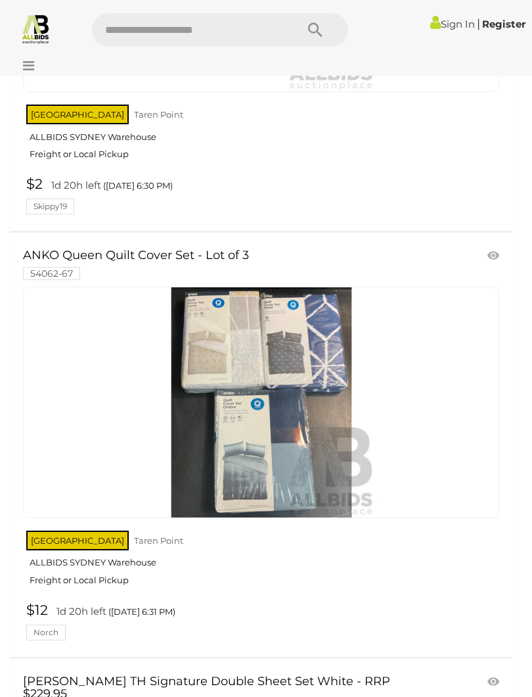
scroll to position [537, 0]
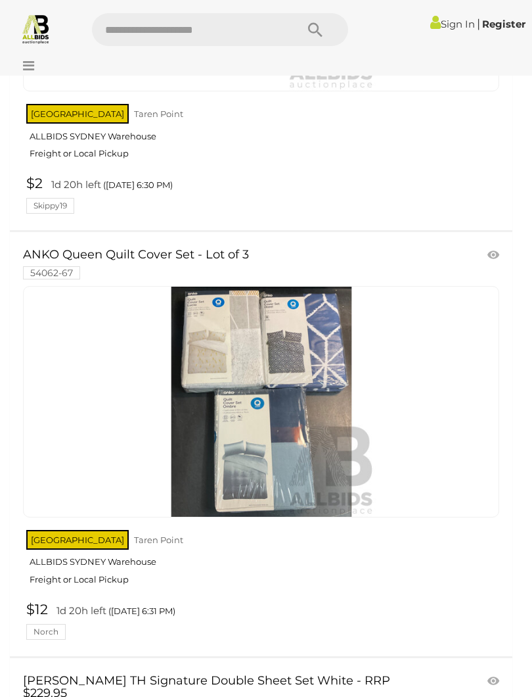
click at [475, 457] on div at bounding box center [261, 401] width 477 height 231
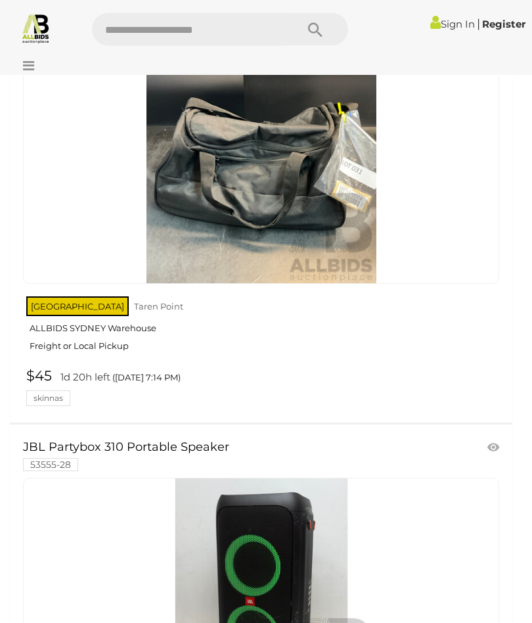
scroll to position [20960, 0]
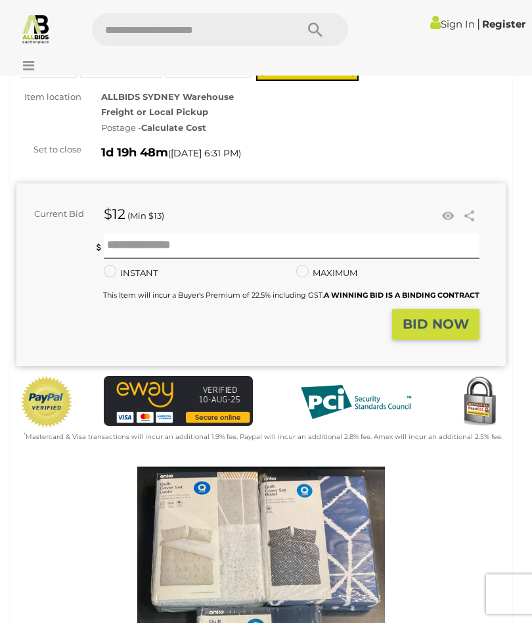
scroll to position [83, 0]
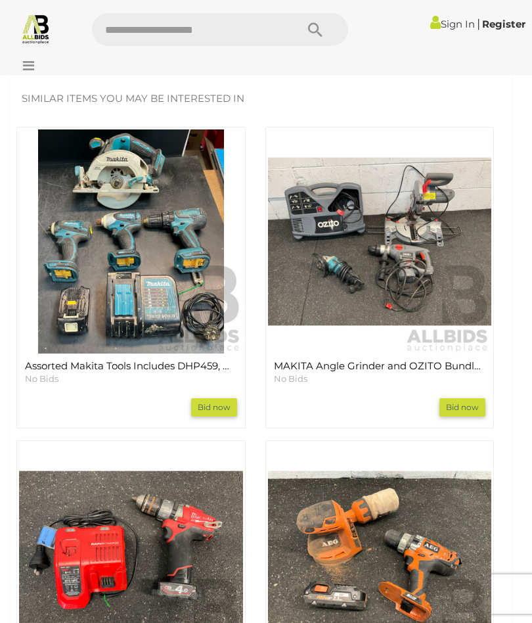
scroll to position [1595, 0]
